Goal: Task Accomplishment & Management: Use online tool/utility

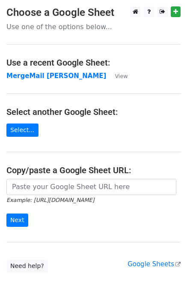
click at [39, 78] on strong "MergeMail [PERSON_NAME]" at bounding box center [56, 76] width 100 height 8
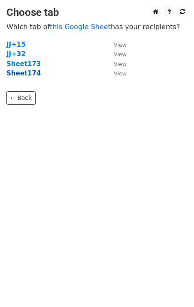
click at [29, 75] on strong "Sheet174" at bounding box center [23, 73] width 34 height 8
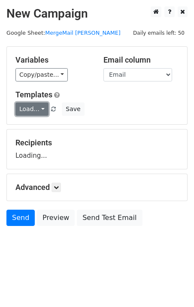
click at [30, 105] on link "Load..." at bounding box center [31, 108] width 33 height 13
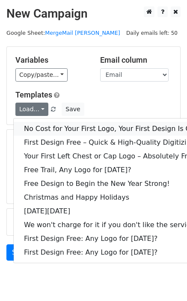
click at [45, 130] on link "No Cost for Your First Logo, Your First Design Is On Us!" at bounding box center [117, 129] width 206 height 14
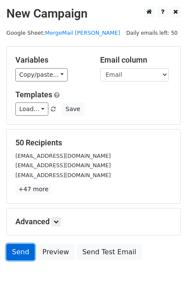
click at [20, 259] on link "Send" at bounding box center [20, 252] width 28 height 16
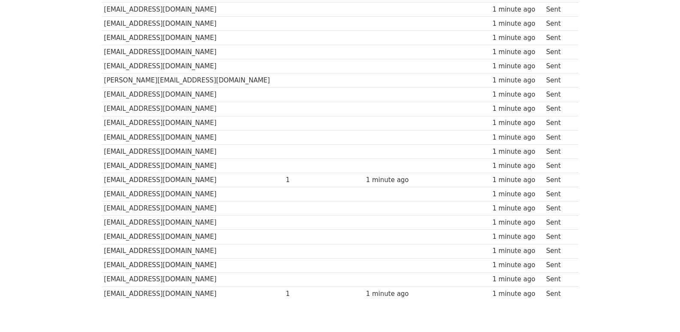
scroll to position [597, 0]
